Goal: Task Accomplishment & Management: Manage account settings

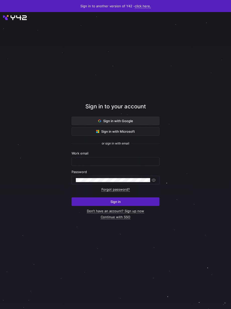
click at [122, 121] on span "Sign in with Google" at bounding box center [115, 121] width 35 height 4
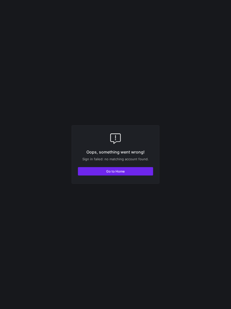
click at [134, 171] on span "button" at bounding box center [115, 171] width 75 height 8
